Goal: Browse casually

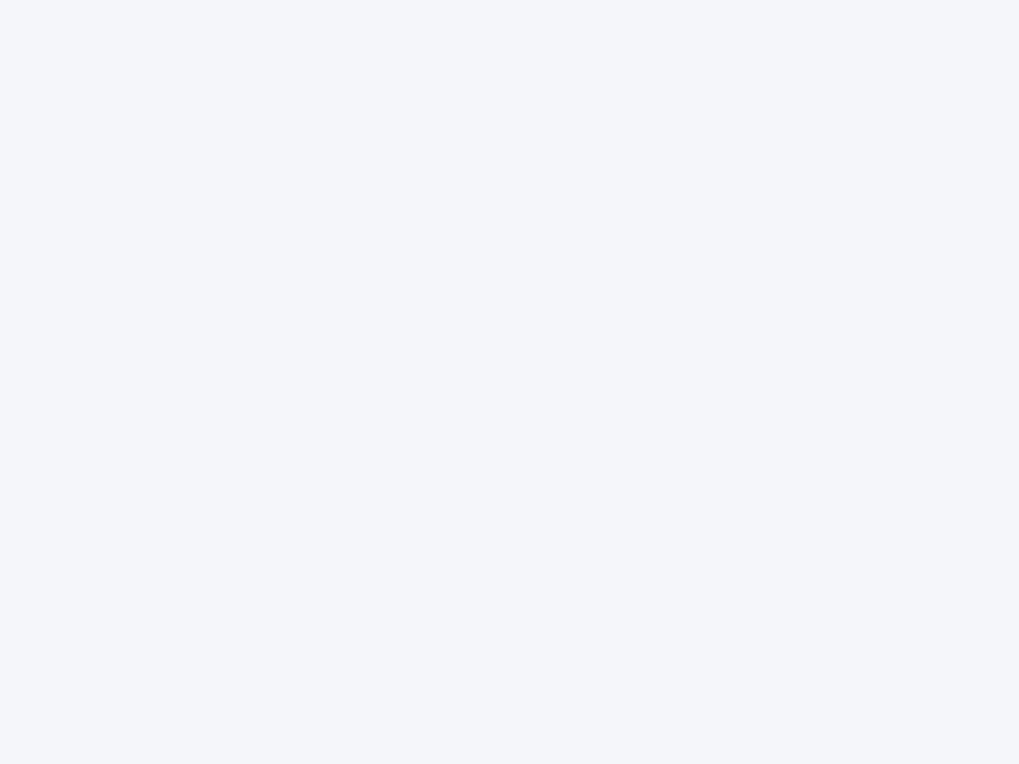
click at [509, 382] on div at bounding box center [509, 382] width 1019 height 764
